Goal: Download file/media

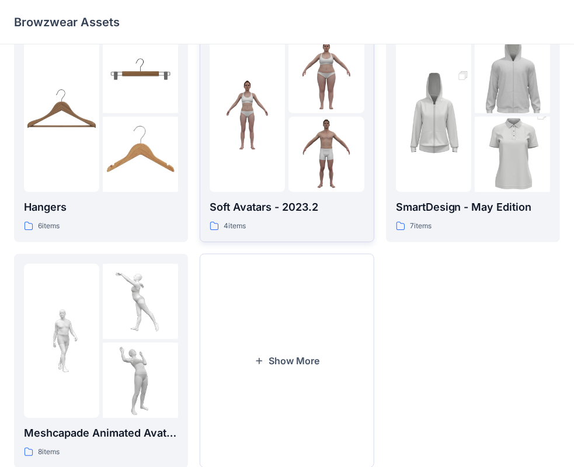
scroll to position [289, 0]
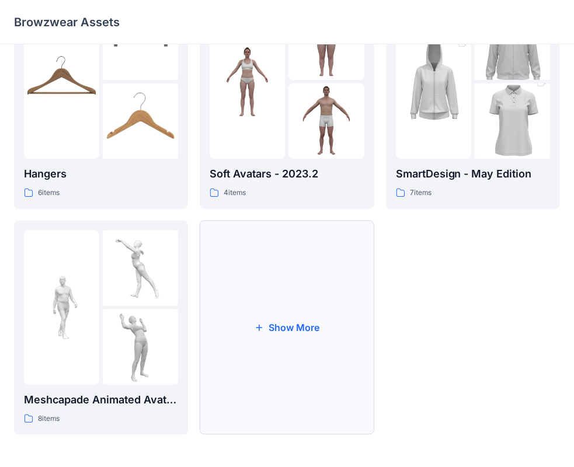
click at [308, 340] on button "Show More" at bounding box center [287, 328] width 174 height 214
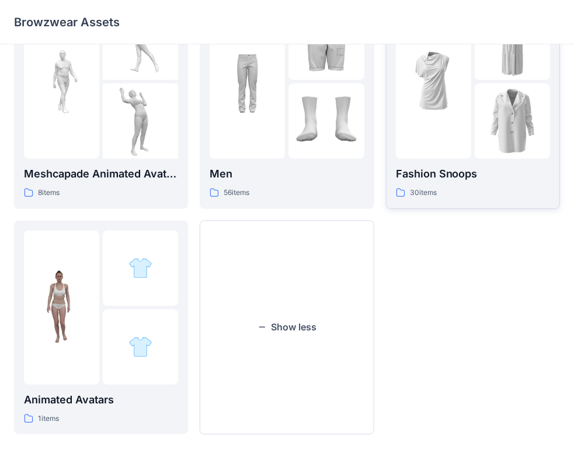
scroll to position [516, 0]
click at [333, 99] on img at bounding box center [325, 120] width 75 height 75
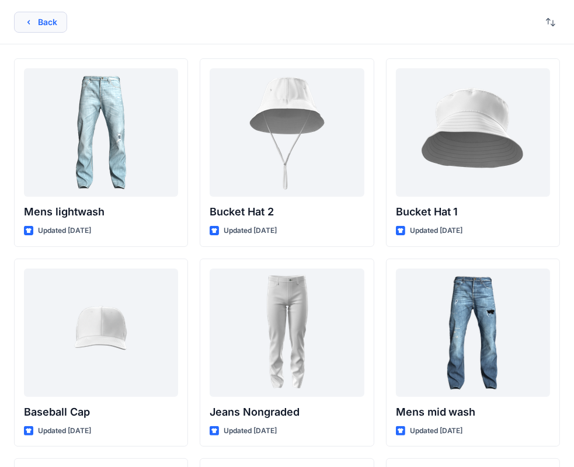
click at [18, 19] on button "Back" at bounding box center [40, 22] width 53 height 21
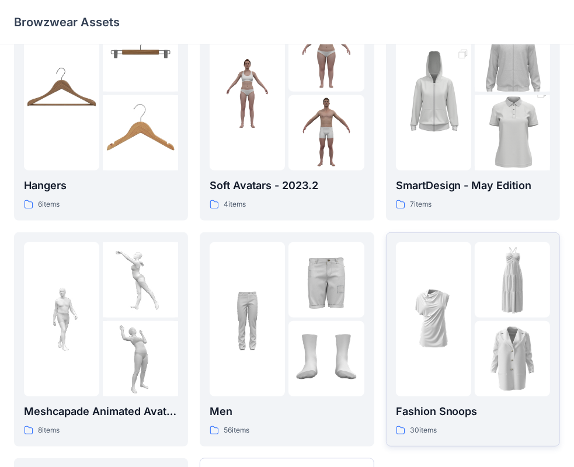
scroll to position [282, 0]
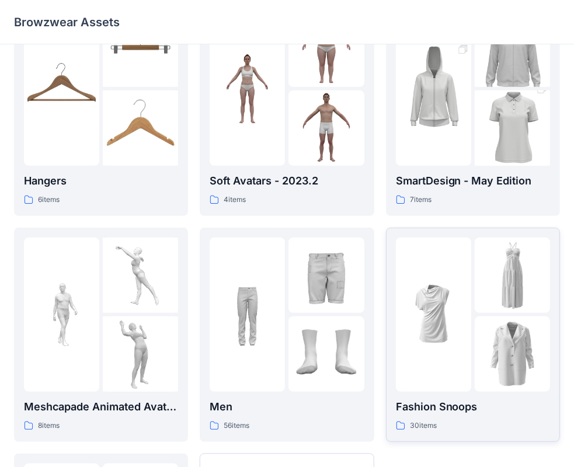
click at [479, 281] on img at bounding box center [511, 275] width 75 height 75
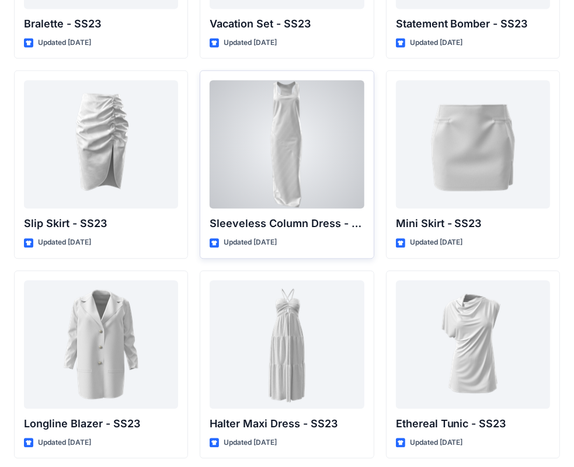
scroll to position [1590, 0]
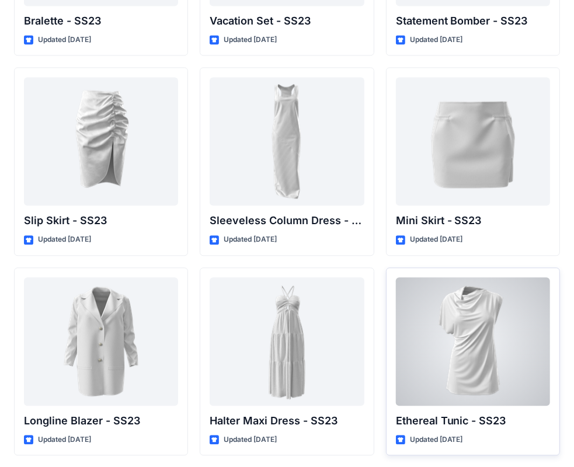
click at [509, 329] on div at bounding box center [473, 341] width 154 height 128
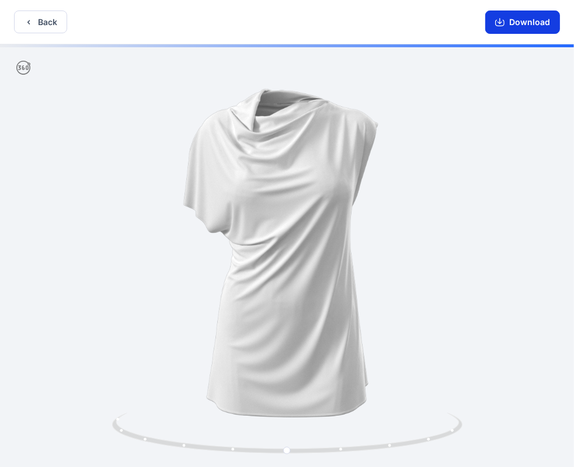
click at [533, 27] on button "Download" at bounding box center [522, 22] width 75 height 23
